Goal: Transaction & Acquisition: Purchase product/service

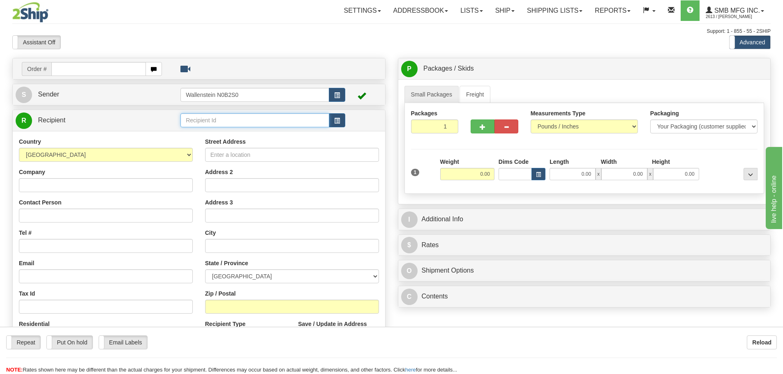
click at [202, 118] on input "text" at bounding box center [254, 120] width 149 height 14
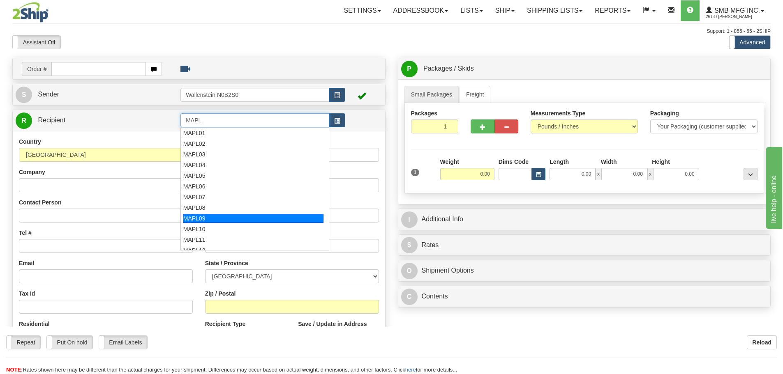
click at [198, 216] on div "MAPL09" at bounding box center [253, 218] width 141 height 9
type input "MAPL09"
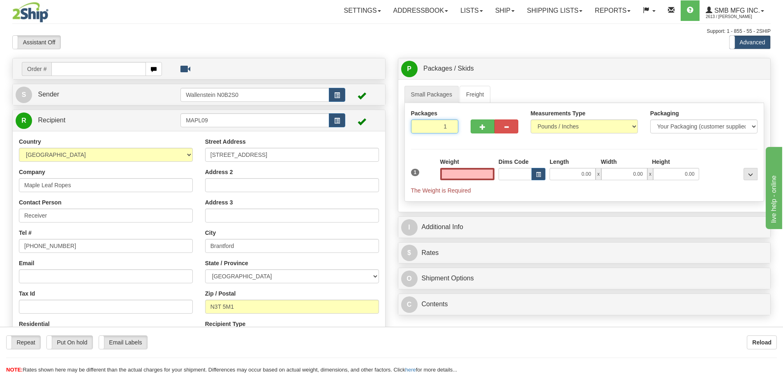
type input "0.00"
click at [432, 127] on input "1" at bounding box center [435, 127] width 48 height 14
type input "3"
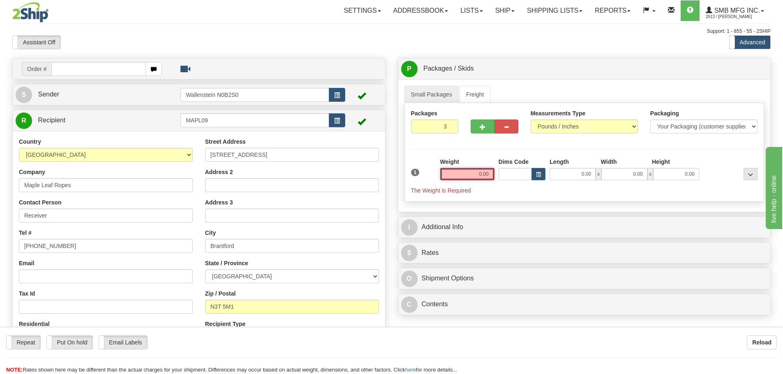
click at [470, 173] on div "Packages 3 1 Measurements Type" at bounding box center [584, 152] width 360 height 99
click at [470, 173] on input "0.00" at bounding box center [467, 174] width 54 height 12
click at [470, 173] on input "text" at bounding box center [467, 174] width 54 height 12
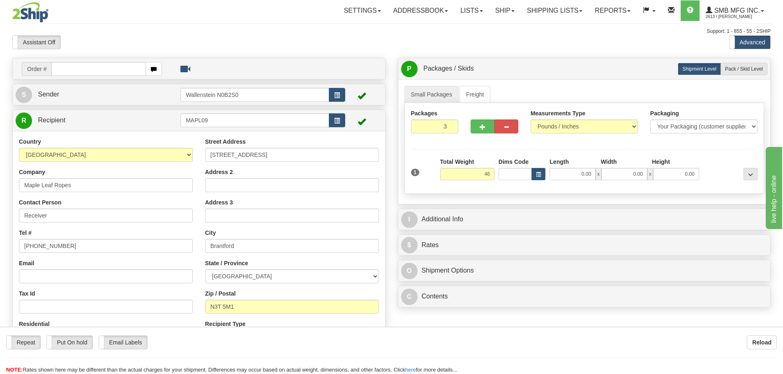
type input "46.00"
click at [488, 187] on div "Packaging Your Packaging (customer supplied) Envelope (carrier supplied) Pack (…" at bounding box center [598, 187] width 321 height 0
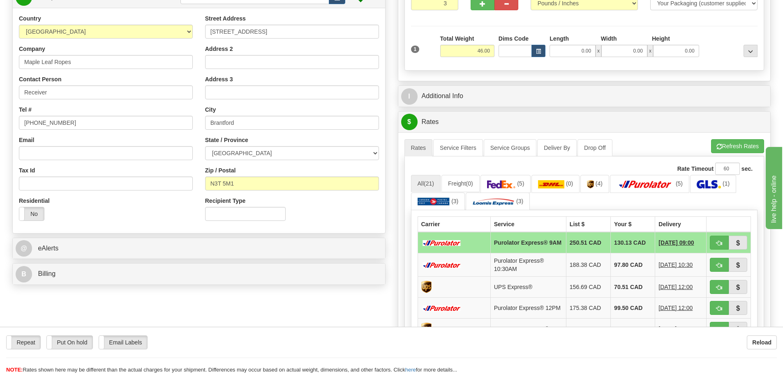
scroll to position [205, 0]
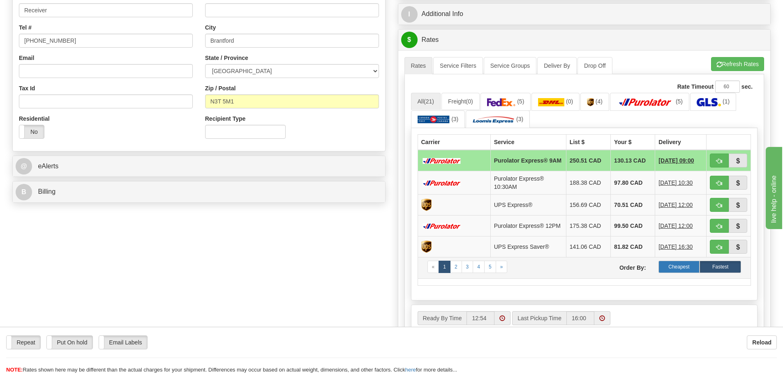
click at [677, 272] on label "Cheapest" at bounding box center [678, 267] width 41 height 12
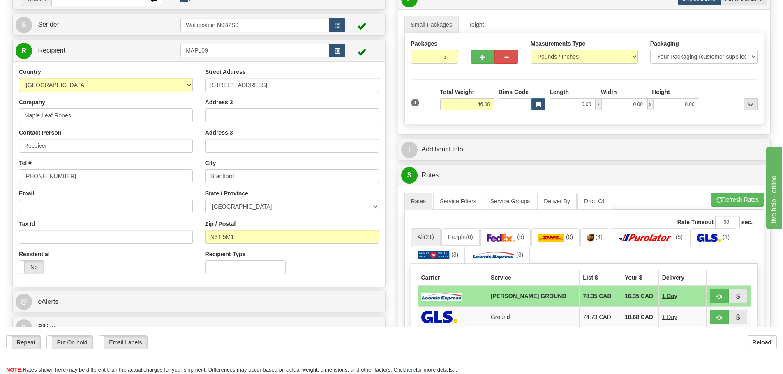
scroll to position [0, 0]
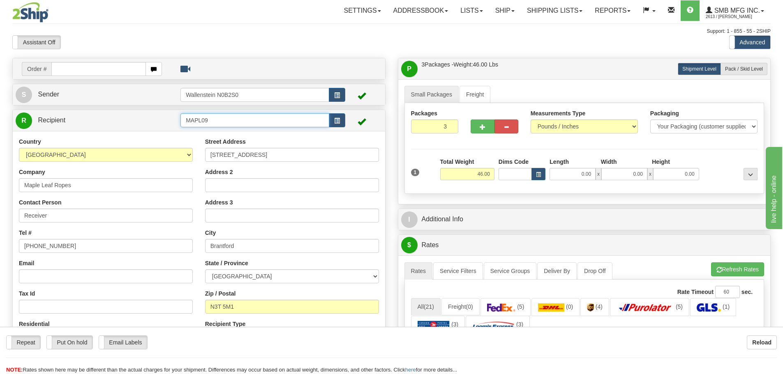
drag, startPoint x: 214, startPoint y: 121, endPoint x: 150, endPoint y: 119, distance: 63.3
click at [150, 119] on tr "R Recipient MAPL09" at bounding box center [199, 120] width 366 height 17
click at [193, 133] on div "AARO01" at bounding box center [253, 133] width 141 height 9
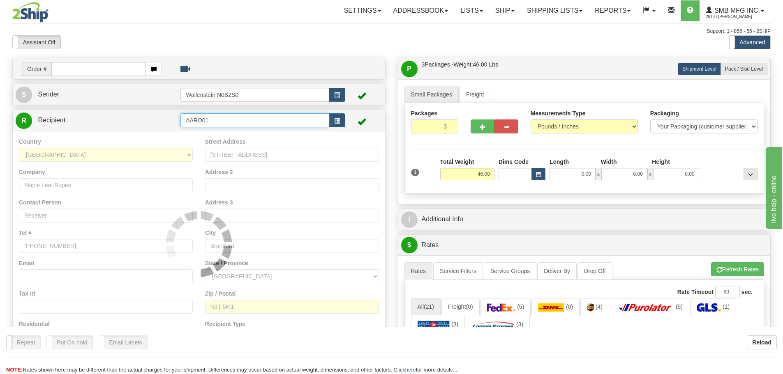
type input "AARO01"
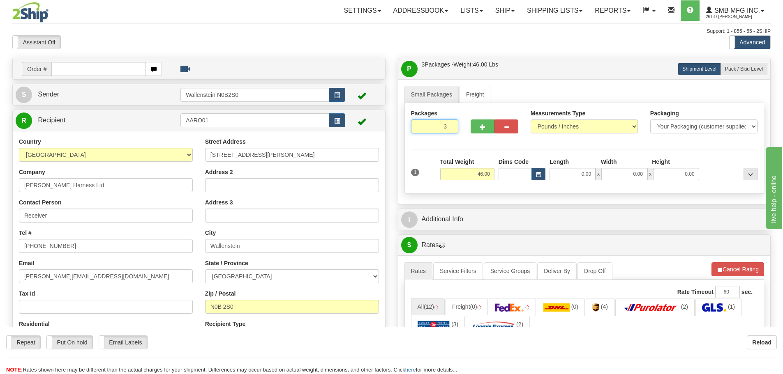
click at [435, 127] on input "3" at bounding box center [435, 127] width 48 height 14
type input "1"
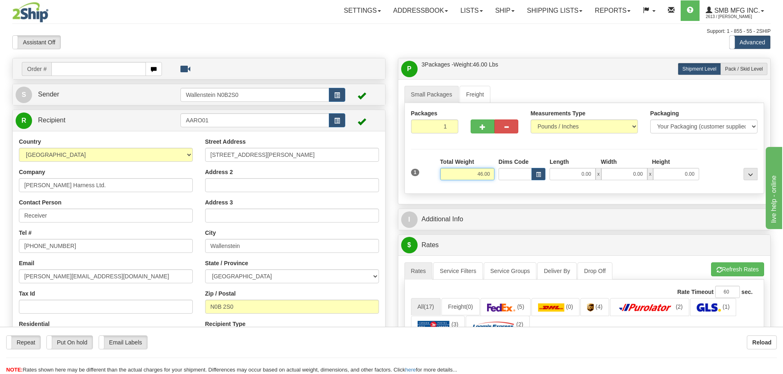
click at [470, 175] on div "Packages 1 1 Measurements Type" at bounding box center [584, 148] width 360 height 91
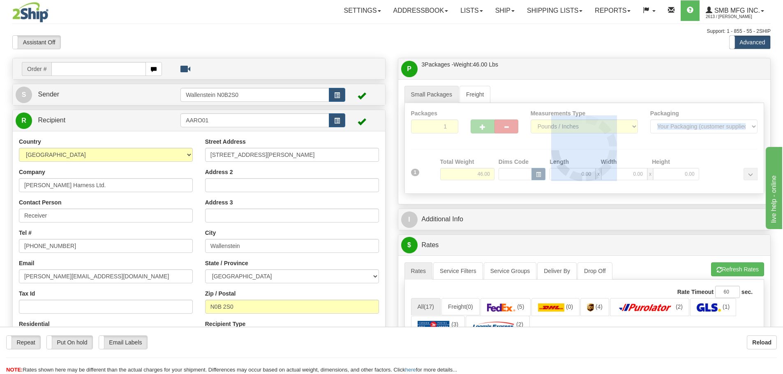
click at [470, 175] on div at bounding box center [584, 148] width 359 height 90
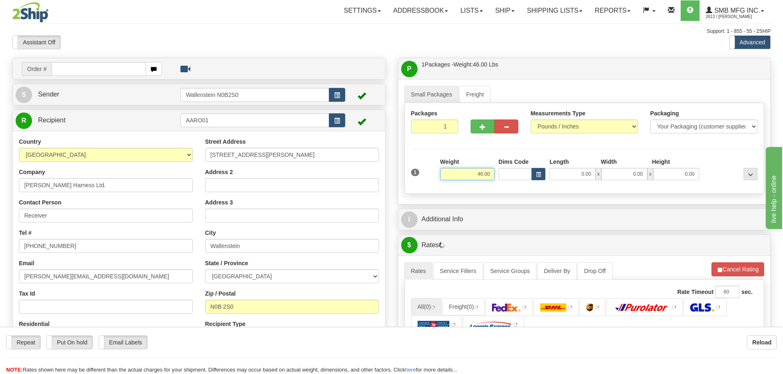
click at [470, 175] on input "46.00" at bounding box center [467, 174] width 54 height 12
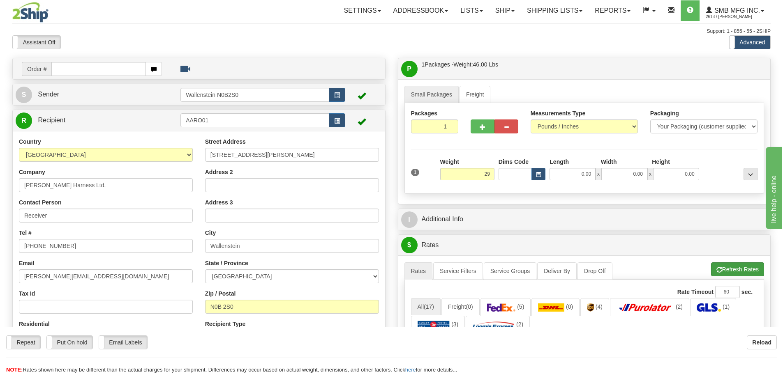
type input "29.00"
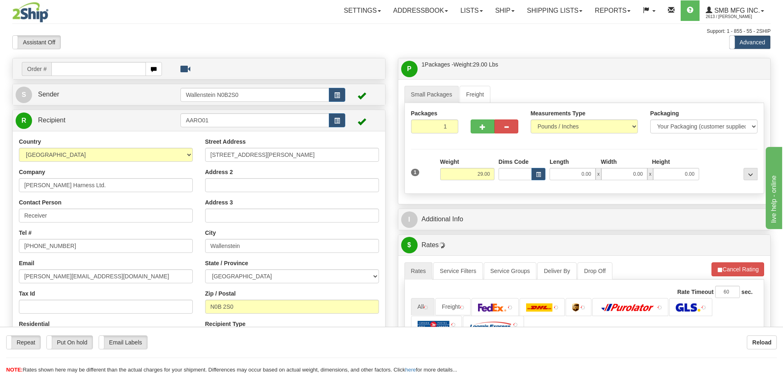
click at [732, 268] on li "Refresh Rates Cancel Rating" at bounding box center [737, 269] width 53 height 14
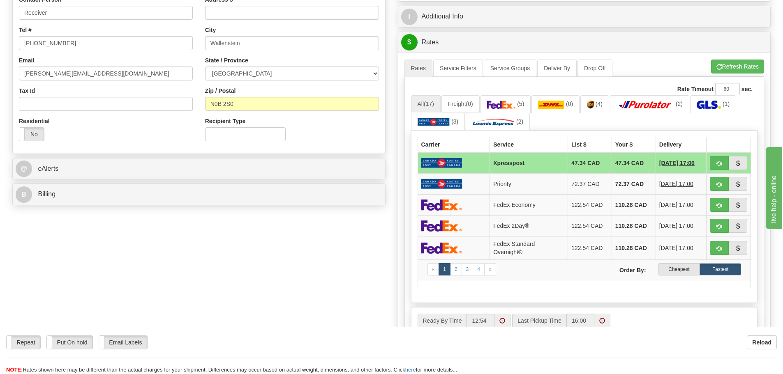
scroll to position [205, 0]
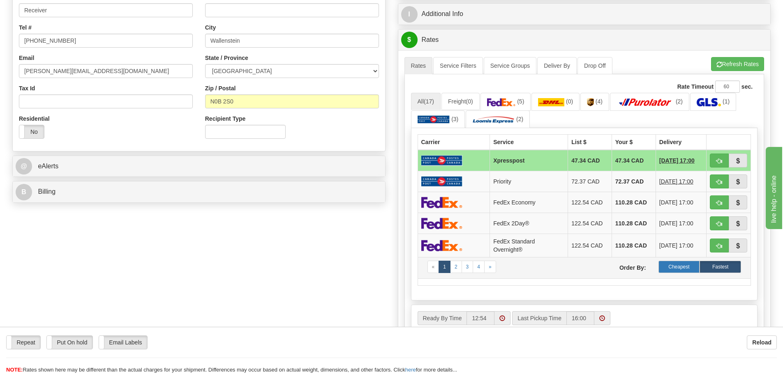
click at [671, 267] on label "Cheapest" at bounding box center [678, 267] width 41 height 12
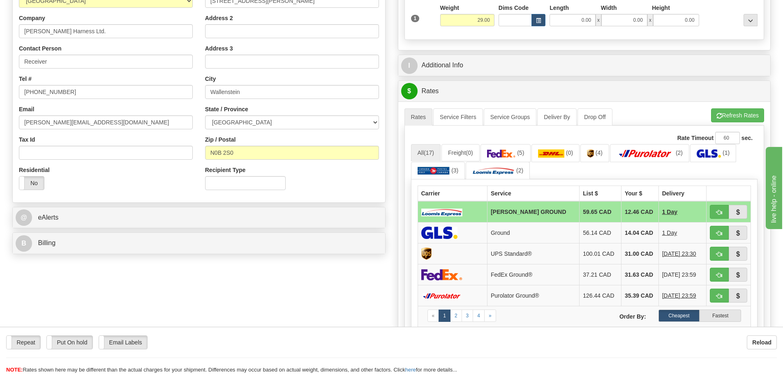
scroll to position [0, 0]
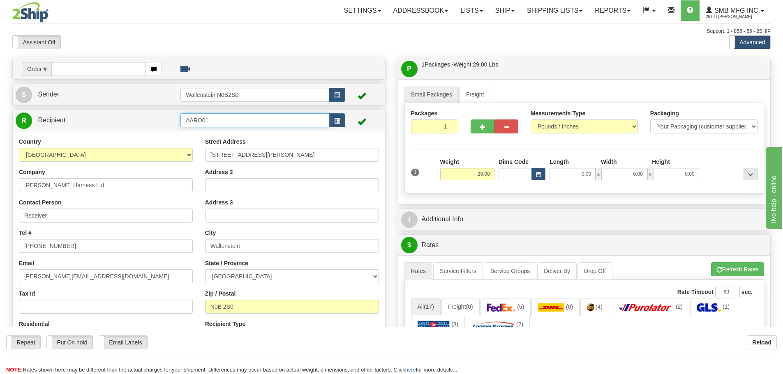
drag, startPoint x: 217, startPoint y: 122, endPoint x: 110, endPoint y: 113, distance: 107.6
click at [110, 113] on tr "R Recipient AARO01" at bounding box center [199, 120] width 366 height 17
click at [213, 153] on div "ONWA01" at bounding box center [253, 154] width 141 height 9
type input "ONWA01"
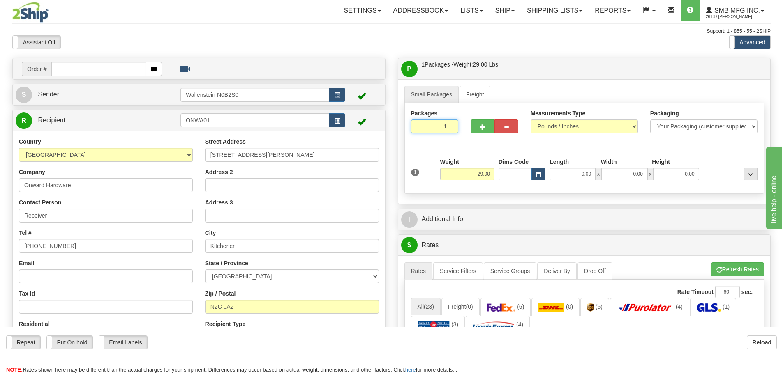
click at [437, 126] on input "1" at bounding box center [435, 127] width 48 height 14
type input "4"
click at [467, 176] on div "Packages 4 1 Measurements Type" at bounding box center [584, 148] width 360 height 91
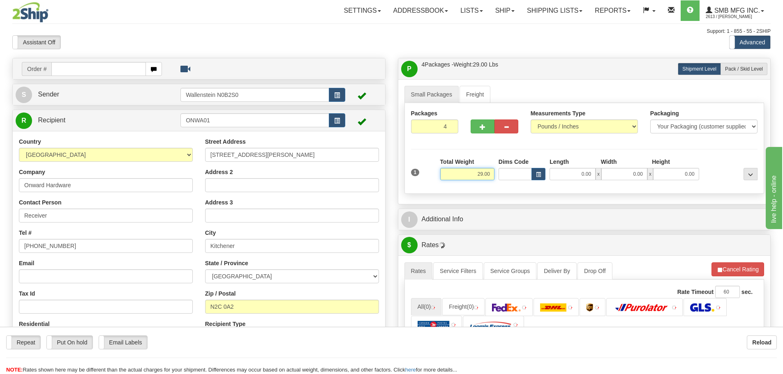
click at [467, 176] on input "29.00" at bounding box center [467, 174] width 54 height 12
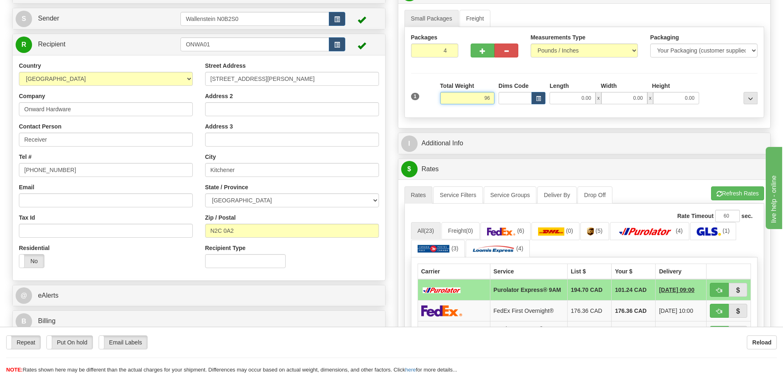
scroll to position [82, 0]
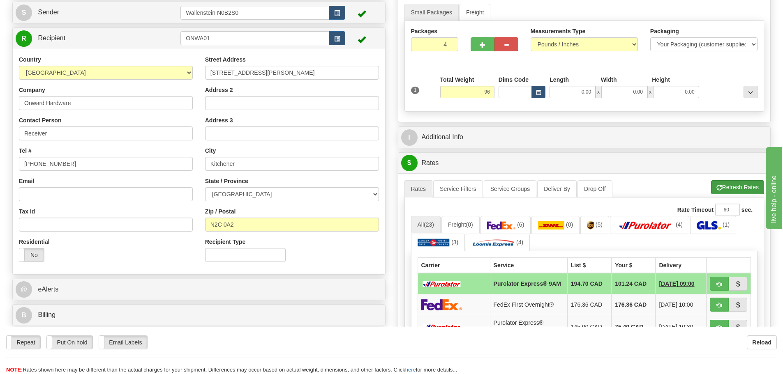
type input "96.00"
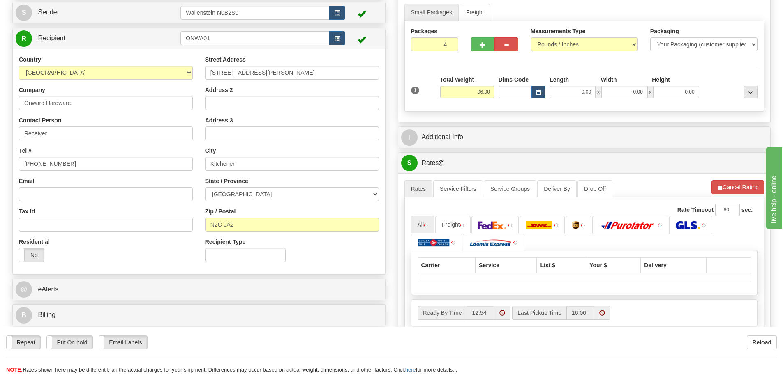
click at [735, 186] on li "Refresh Rates Cancel Rating" at bounding box center [737, 187] width 53 height 14
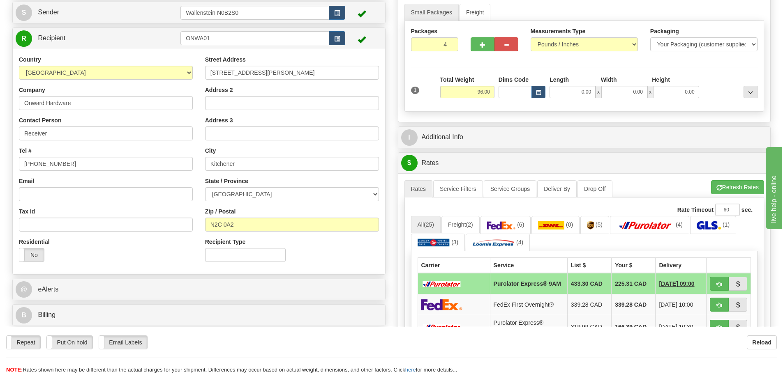
scroll to position [246, 0]
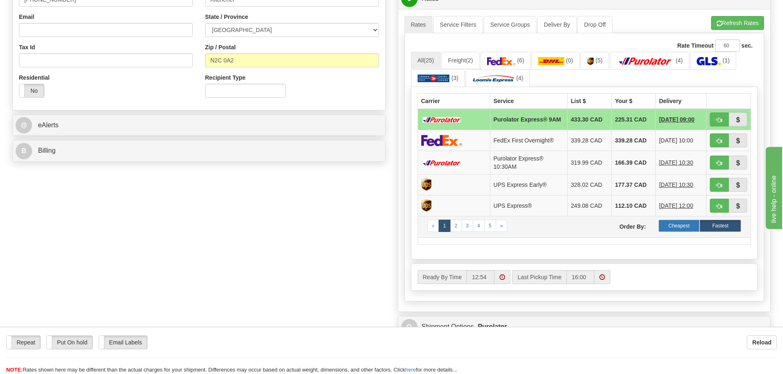
click at [682, 228] on label "Cheapest" at bounding box center [678, 226] width 41 height 12
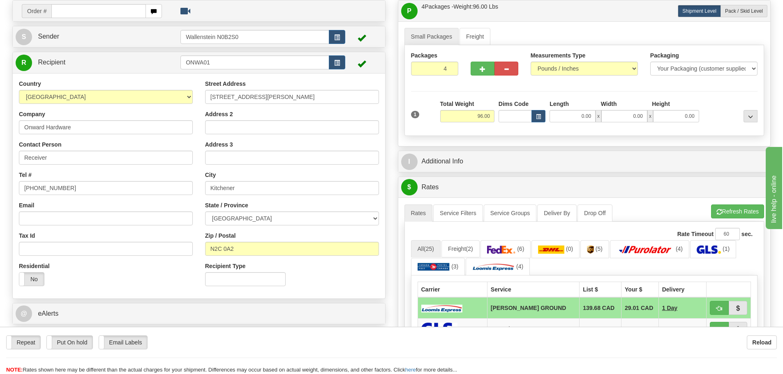
scroll to position [41, 0]
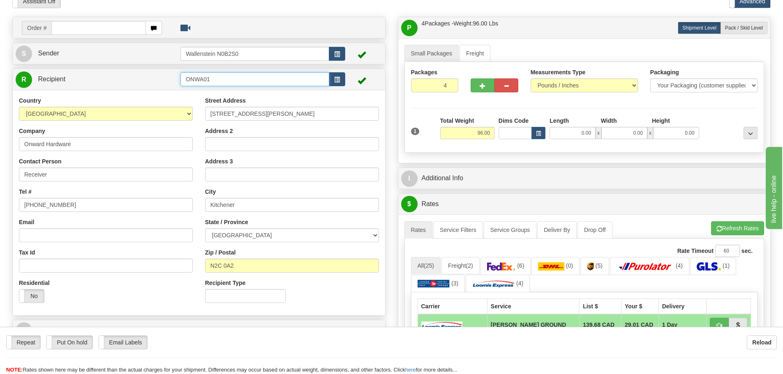
drag, startPoint x: 219, startPoint y: 81, endPoint x: 149, endPoint y: 81, distance: 69.4
click at [151, 79] on tr "R Recipient ONWA01" at bounding box center [199, 79] width 366 height 17
drag, startPoint x: 288, startPoint y: 117, endPoint x: 146, endPoint y: 111, distance: 141.8
click at [146, 111] on div "Country [GEOGRAPHIC_DATA] [GEOGRAPHIC_DATA] [GEOGRAPHIC_DATA] [GEOGRAPHIC_DATA]…" at bounding box center [199, 203] width 372 height 213
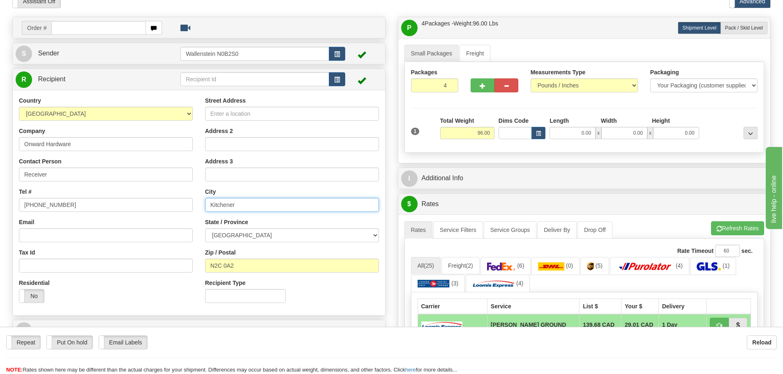
drag, startPoint x: 251, startPoint y: 206, endPoint x: 188, endPoint y: 205, distance: 62.9
click at [188, 205] on div "Country [GEOGRAPHIC_DATA] [GEOGRAPHIC_DATA] [GEOGRAPHIC_DATA] [GEOGRAPHIC_DATA]…" at bounding box center [199, 203] width 372 height 213
drag, startPoint x: 74, startPoint y: 141, endPoint x: -6, endPoint y: 137, distance: 80.2
click at [0, 137] on html "Training Course Close Toggle navigation Settings Shipping Preferences New Sende…" at bounding box center [391, 146] width 783 height 374
drag, startPoint x: 78, startPoint y: 206, endPoint x: -17, endPoint y: 196, distance: 95.5
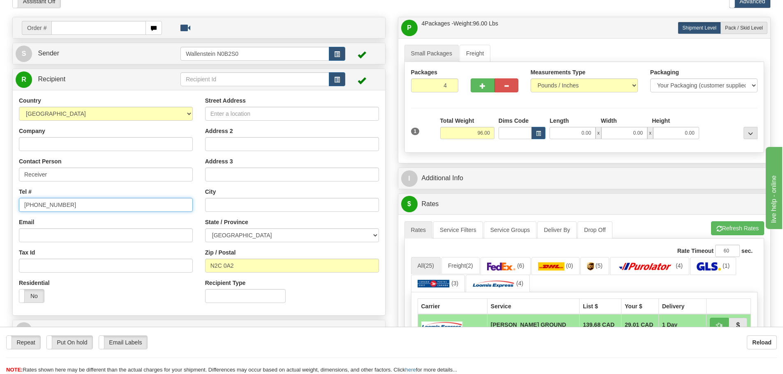
click at [0, 196] on html "Training Course Close Toggle navigation Settings Shipping Preferences New Sende…" at bounding box center [391, 146] width 783 height 374
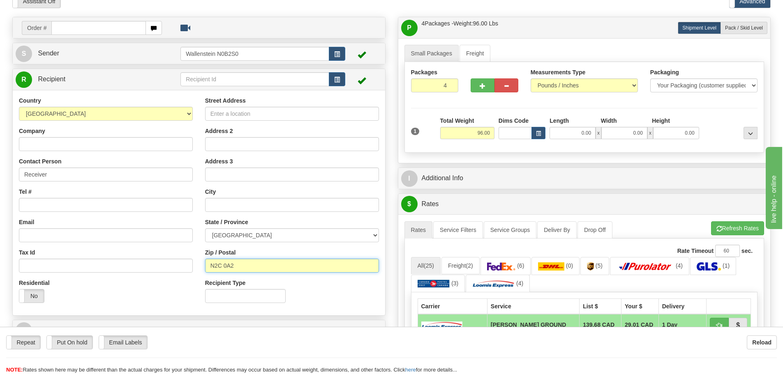
drag, startPoint x: 253, startPoint y: 264, endPoint x: 163, endPoint y: 262, distance: 90.4
click at [163, 262] on div "Country [GEOGRAPHIC_DATA] [GEOGRAPHIC_DATA] [GEOGRAPHIC_DATA] [GEOGRAPHIC_DATA]…" at bounding box center [199, 203] width 372 height 213
click at [219, 113] on input "Street Address" at bounding box center [292, 114] width 174 height 14
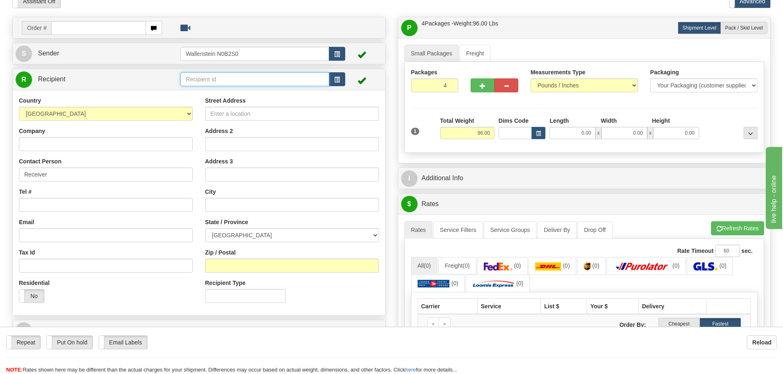
click at [196, 79] on input "text" at bounding box center [254, 79] width 149 height 14
click at [219, 115] on input "Street Address" at bounding box center [292, 114] width 174 height 14
paste input "[STREET_ADDRESS]"
type input "[STREET_ADDRESS]"
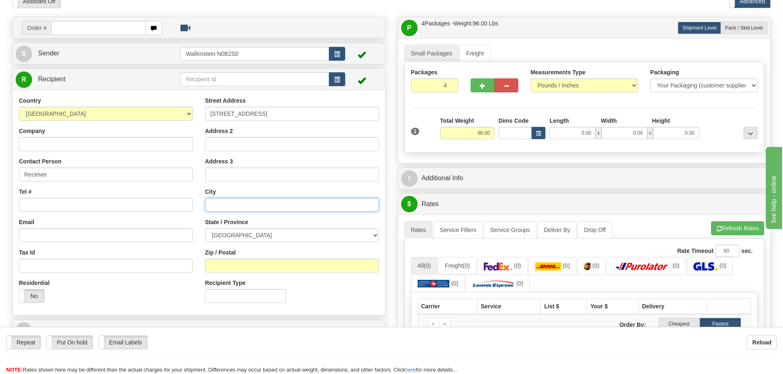
click at [227, 202] on input "text" at bounding box center [292, 205] width 174 height 14
paste input "[PERSON_NAME]"
type input "[PERSON_NAME]"
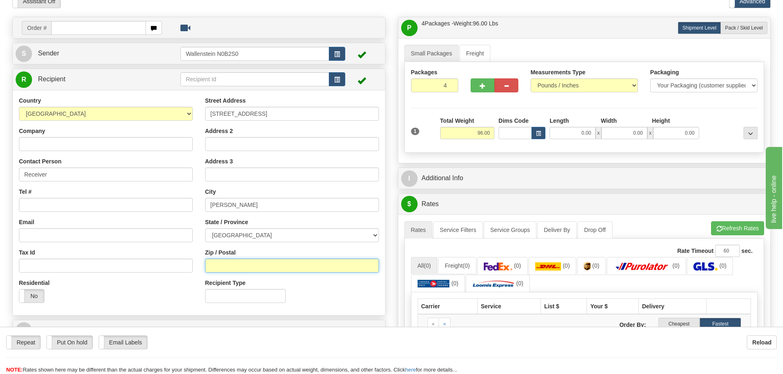
click at [224, 265] on input "Zip / Postal" at bounding box center [292, 266] width 174 height 14
paste input "L4K 2Y8"
type input "L4K 2Y8"
click at [471, 134] on input "96.00" at bounding box center [467, 133] width 54 height 12
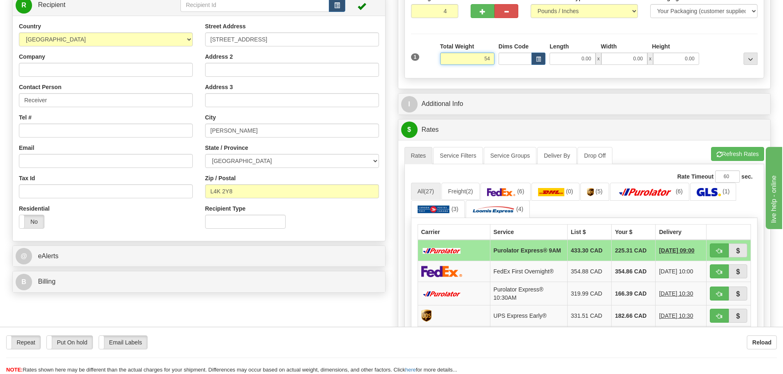
scroll to position [123, 0]
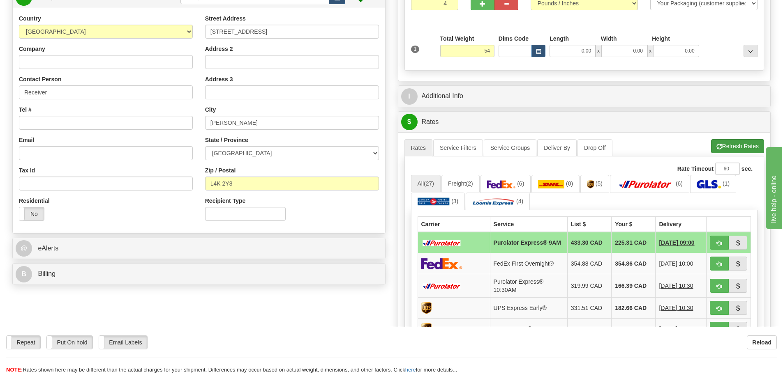
type input "54.00"
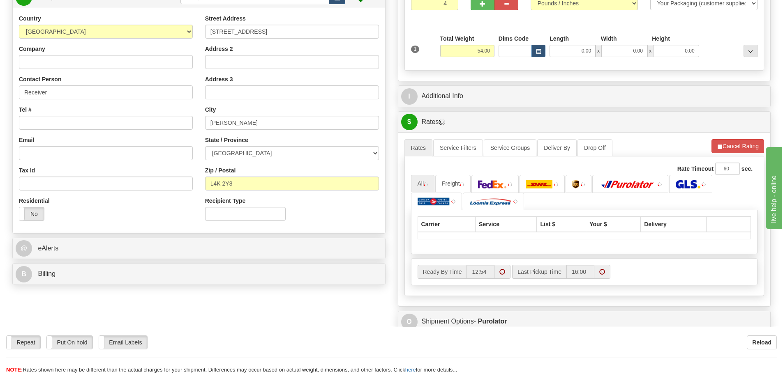
click at [726, 144] on li "Refresh Rates Cancel Rating" at bounding box center [737, 146] width 53 height 14
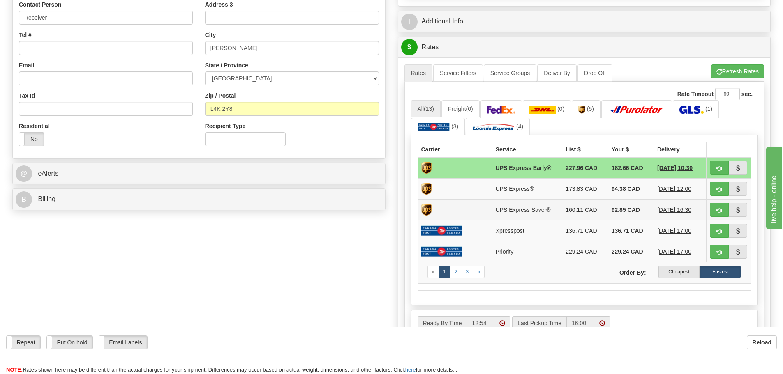
scroll to position [205, 0]
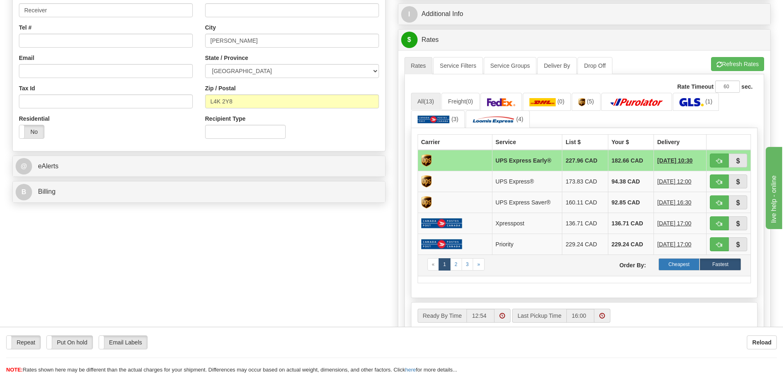
click at [677, 263] on label "Cheapest" at bounding box center [678, 264] width 41 height 12
